Goal: Transaction & Acquisition: Purchase product/service

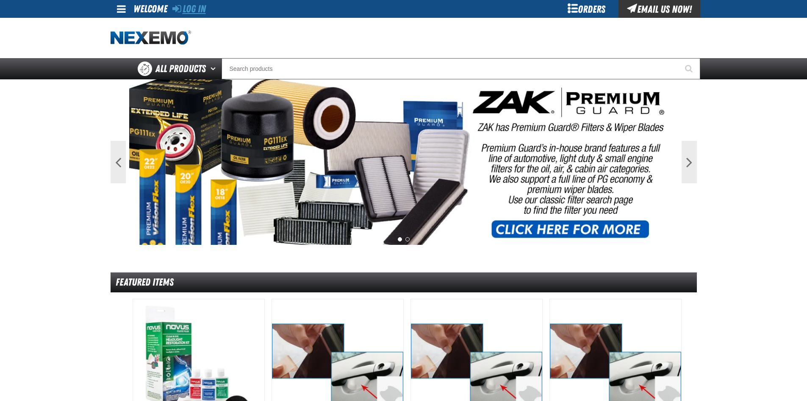
click at [192, 7] on link "Log In" at bounding box center [188, 9] width 33 height 12
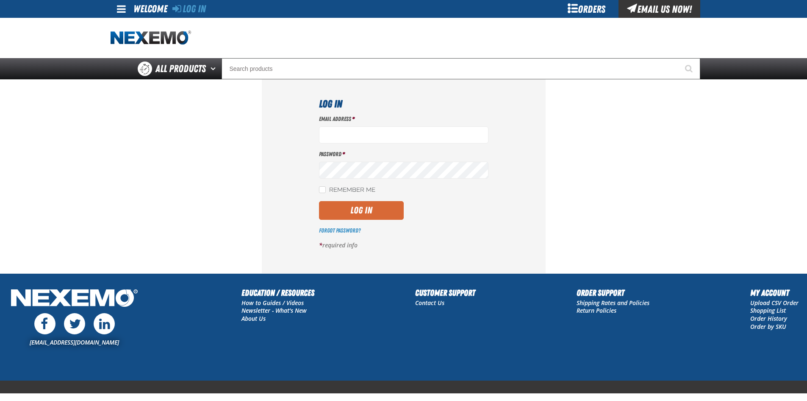
type input "cblumer@vtaig.com"
click at [352, 210] on button "Log In" at bounding box center [361, 210] width 85 height 19
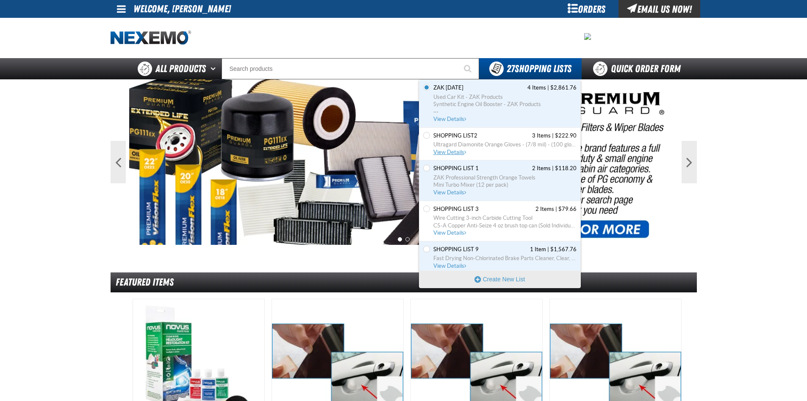
click at [453, 150] on span "View Details" at bounding box center [451, 152] width 34 height 6
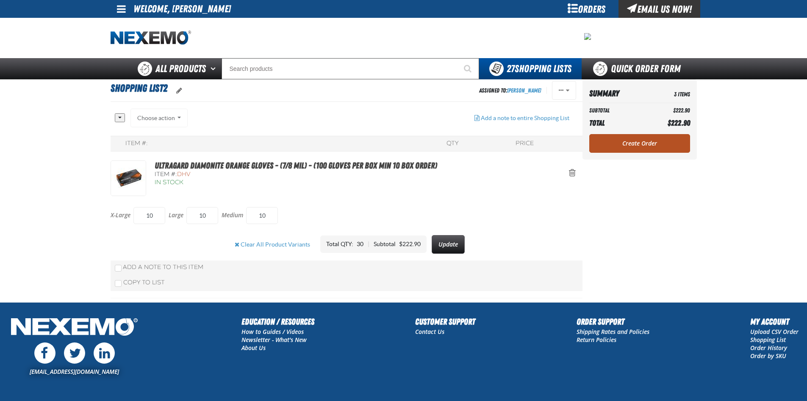
click at [640, 145] on link "Create Order" at bounding box center [640, 143] width 101 height 19
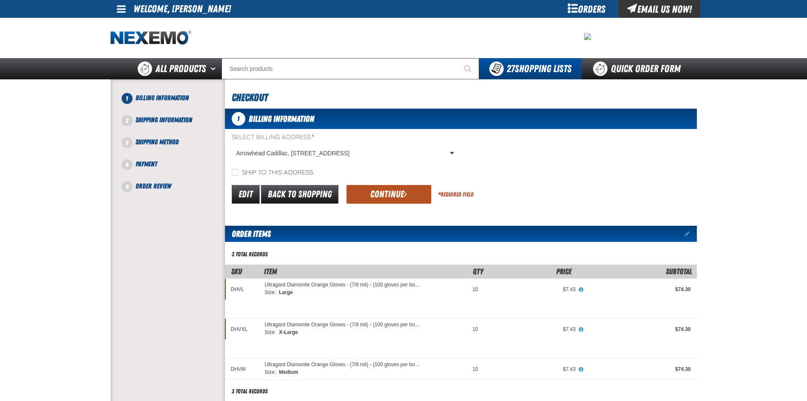
click at [389, 192] on button "Continue" at bounding box center [389, 194] width 85 height 19
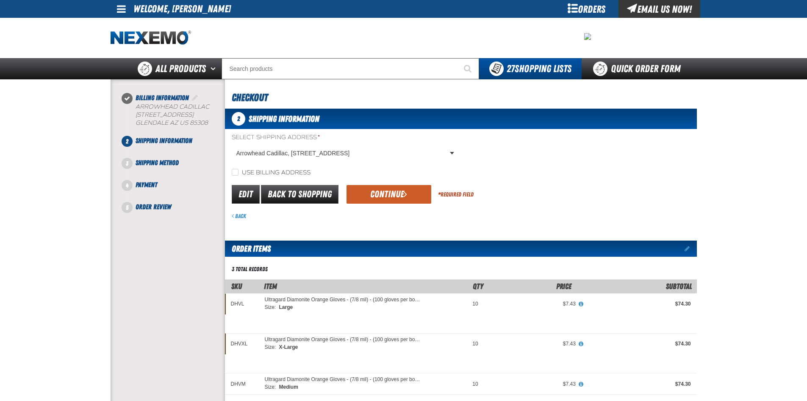
click at [389, 192] on button "Continue" at bounding box center [389, 194] width 85 height 19
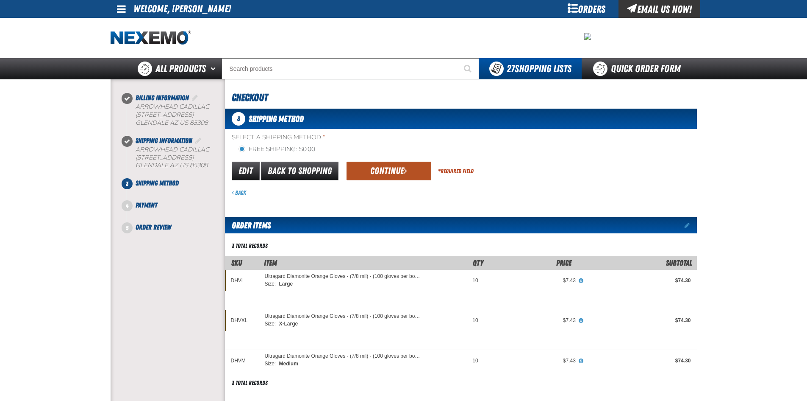
click at [391, 176] on button "Continue" at bounding box center [389, 170] width 85 height 19
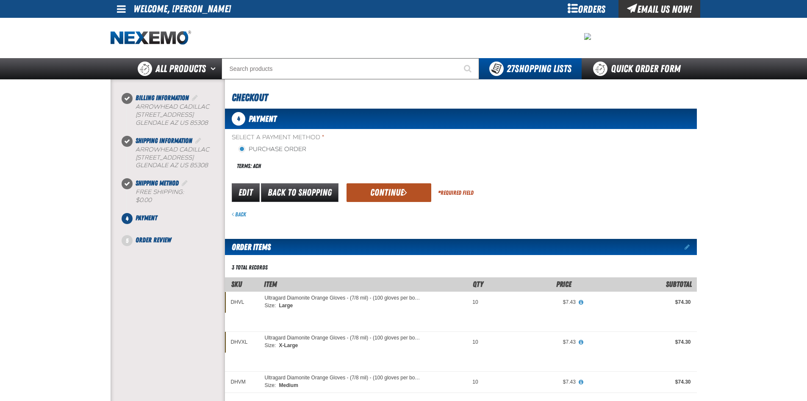
click at [389, 185] on button "Continue" at bounding box center [389, 192] width 85 height 19
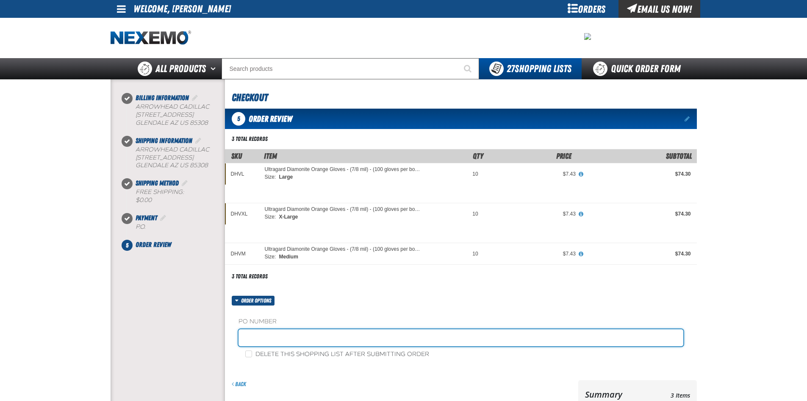
click at [283, 338] on input "text" at bounding box center [461, 337] width 445 height 17
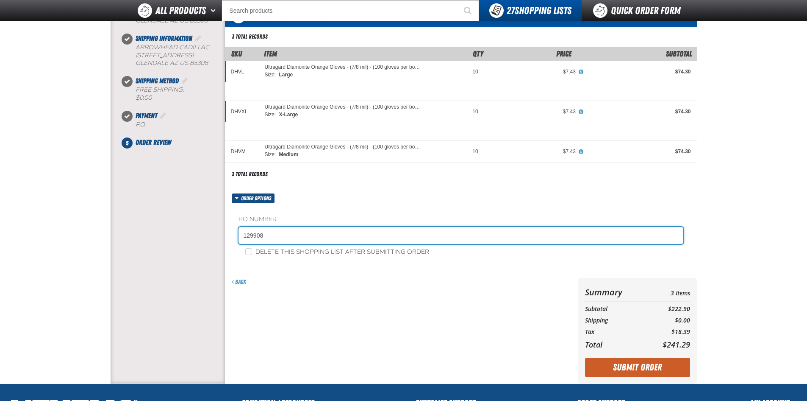
scroll to position [85, 0]
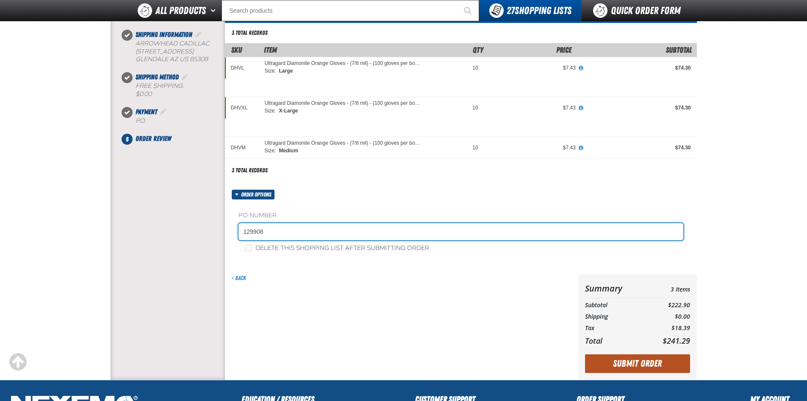
type input "129908"
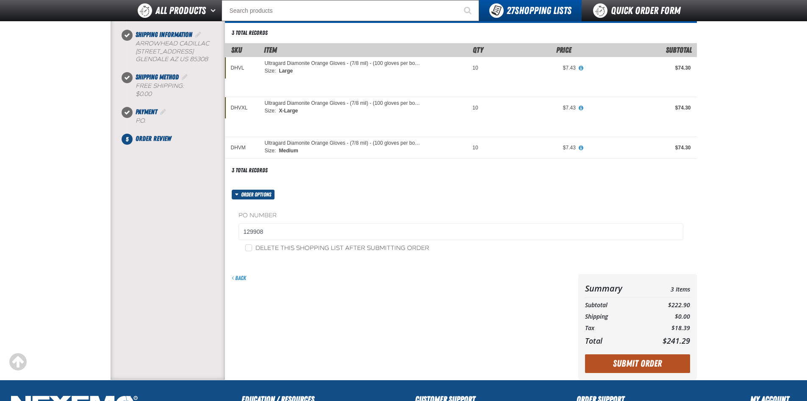
click at [632, 362] on button "Submit Order" at bounding box center [637, 363] width 105 height 19
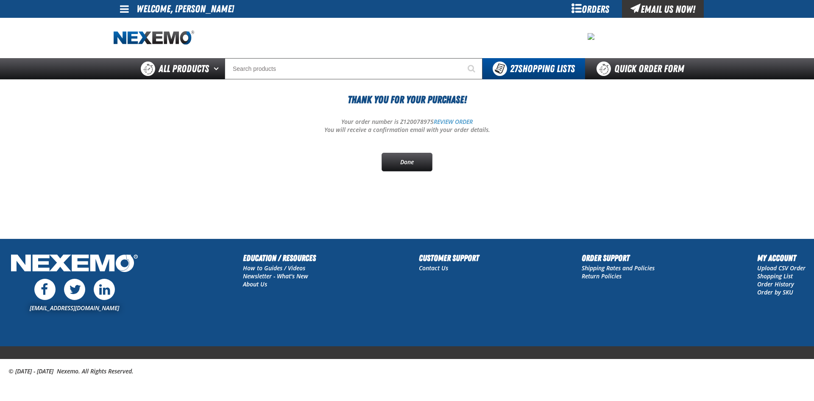
click at [125, 9] on span at bounding box center [124, 9] width 9 height 10
click at [137, 40] on link "Sign Out Sign Out" at bounding box center [131, 41] width 29 height 8
